Goal: Task Accomplishment & Management: Manage account settings

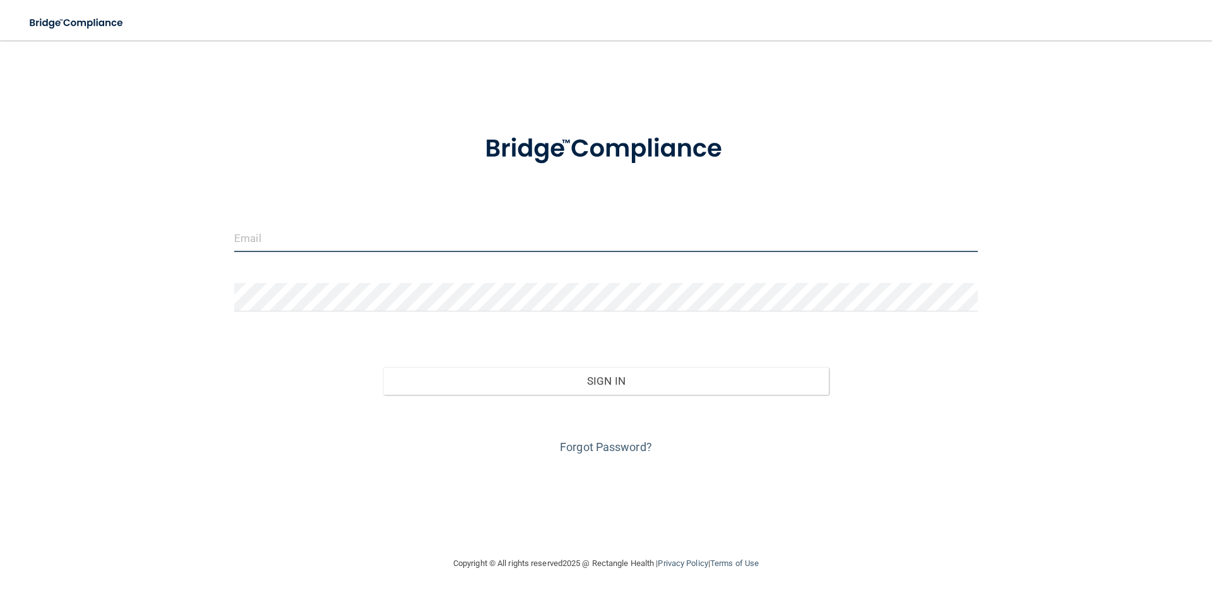
click at [277, 238] on input "email" at bounding box center [606, 237] width 744 height 28
type input "[EMAIL_ADDRESS][DOMAIN_NAME]"
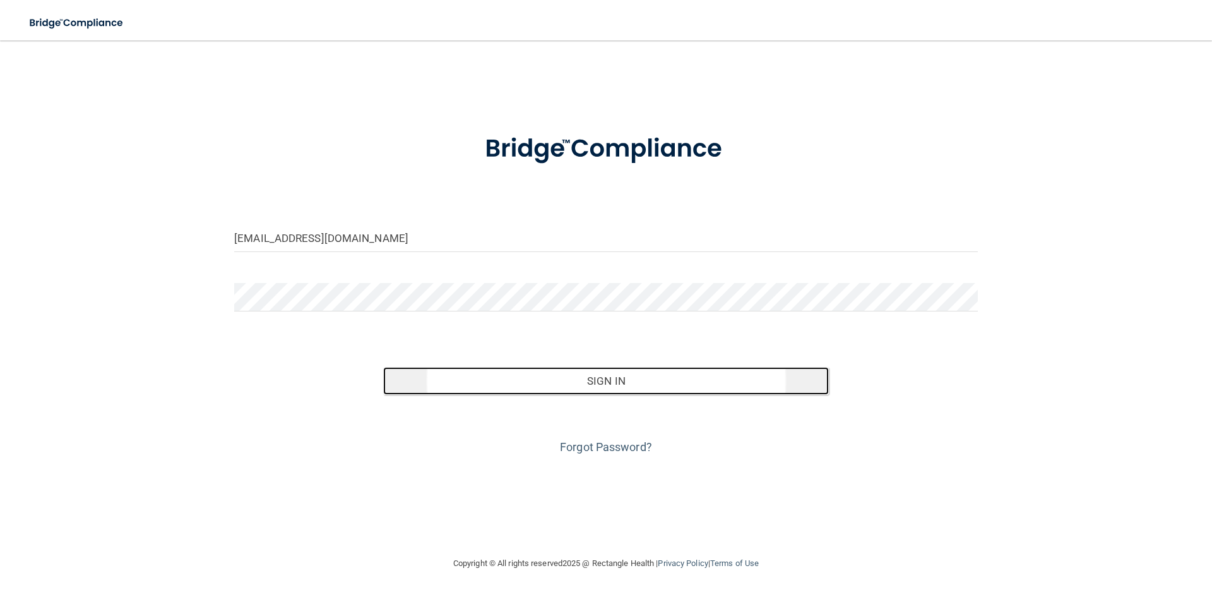
click at [592, 377] on button "Sign In" at bounding box center [606, 381] width 446 height 28
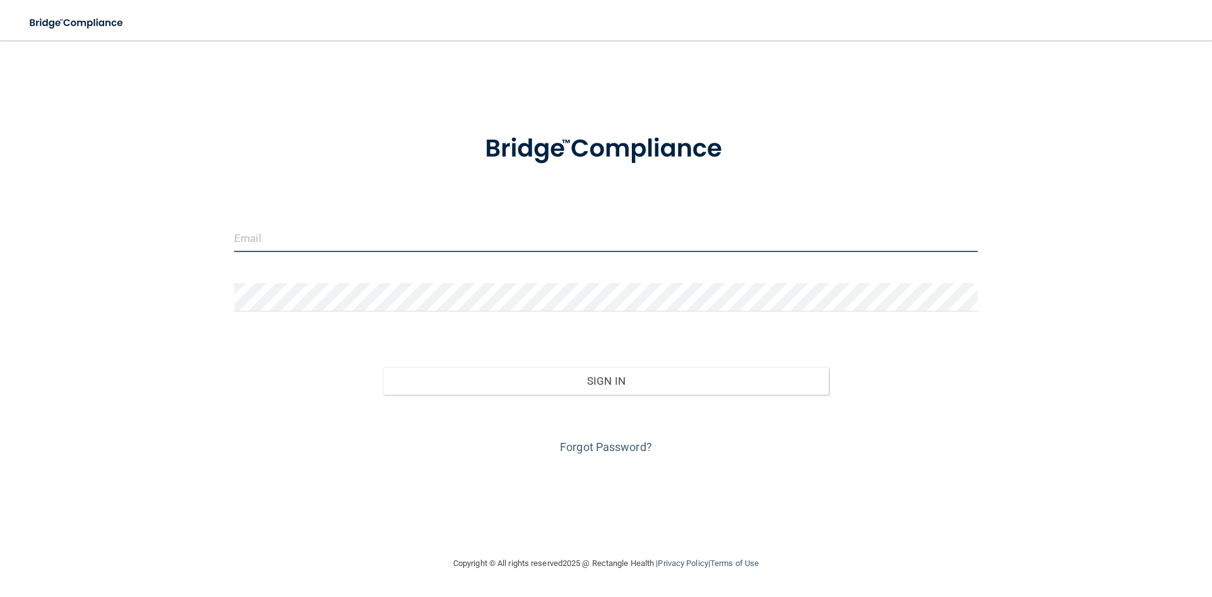
click at [357, 238] on input "email" at bounding box center [606, 237] width 744 height 28
type input "[EMAIL_ADDRESS][DOMAIN_NAME]"
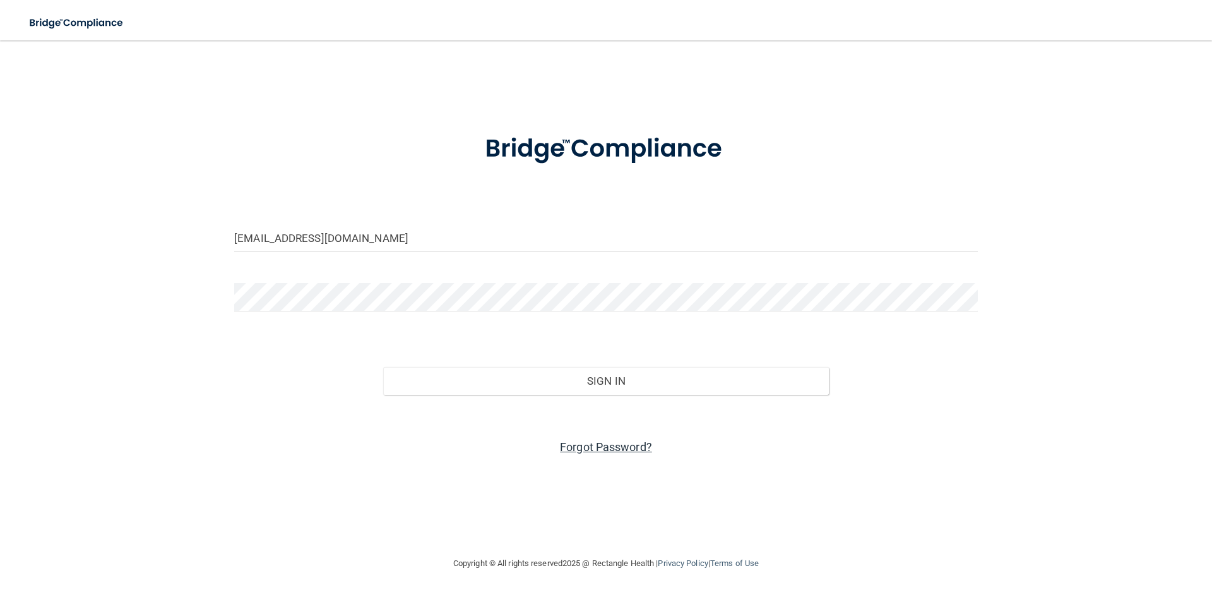
click at [592, 447] on link "Forgot Password?" at bounding box center [606, 446] width 92 height 13
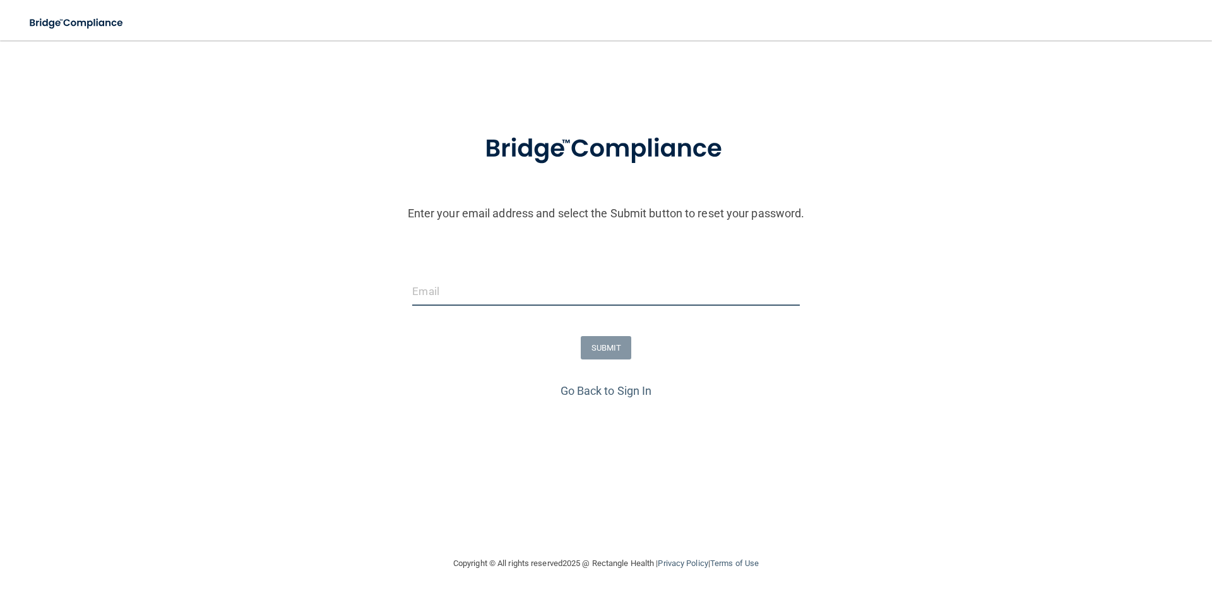
click at [453, 297] on input "email" at bounding box center [605, 291] width 387 height 28
click at [544, 288] on input "ENormandin@spoonwoodddental.com" at bounding box center [605, 291] width 387 height 28
click at [624, 290] on input "[EMAIL_ADDRESS][DOMAIN_NAME]" at bounding box center [605, 291] width 387 height 28
type input "[EMAIL_ADDRESS][DOMAIN_NAME]"
click at [597, 348] on button "SUBMIT" at bounding box center [606, 347] width 51 height 23
